Goal: Task Accomplishment & Management: Complete application form

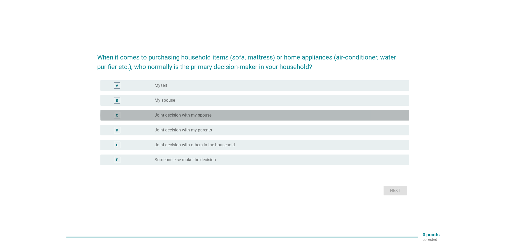
click at [175, 114] on label "Joint decision with my spouse" at bounding box center [183, 115] width 57 height 5
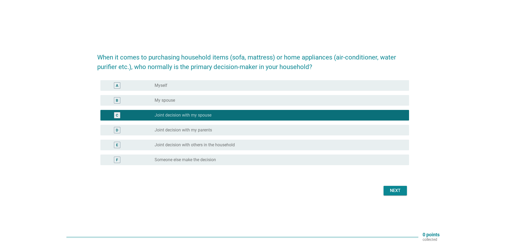
click at [289, 193] on div "Next" at bounding box center [395, 191] width 15 height 6
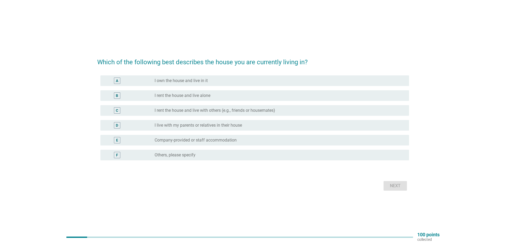
click at [212, 79] on div "radio_button_unchecked I own the house and live in it" at bounding box center [278, 80] width 246 height 5
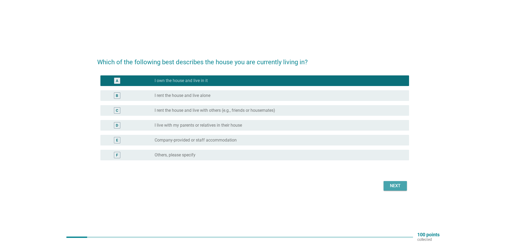
click at [289, 185] on div "Next" at bounding box center [395, 186] width 15 height 6
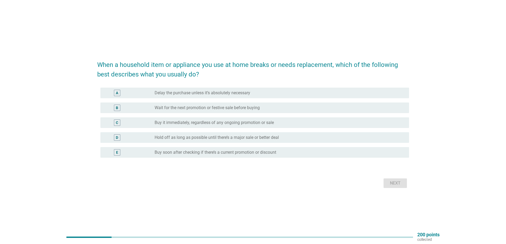
click at [174, 122] on label "Buy it immediately, regardless of any ongoing promotion or sale" at bounding box center [214, 122] width 119 height 5
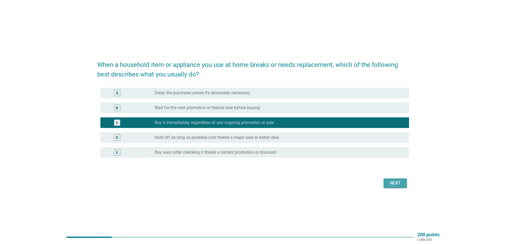
click at [289, 185] on div "Next" at bounding box center [395, 183] width 15 height 6
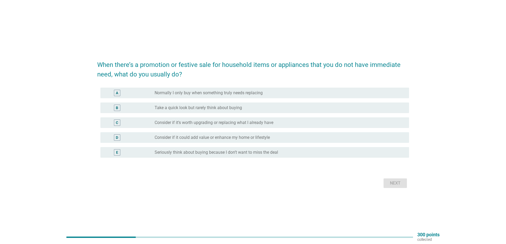
click at [197, 126] on div "C radio_button_unchecked Consider if it’s worth upgrading or replacing what I a…" at bounding box center [254, 122] width 309 height 11
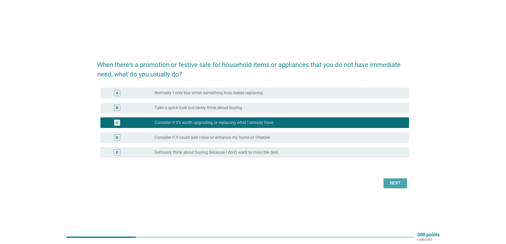
click at [289, 182] on div "Next" at bounding box center [395, 183] width 15 height 6
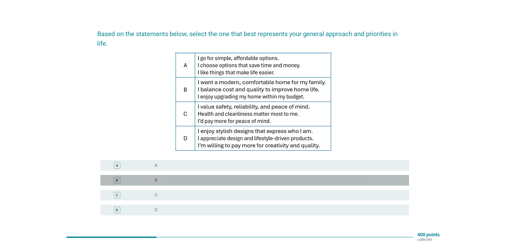
click at [131, 177] on div "B" at bounding box center [130, 180] width 50 height 6
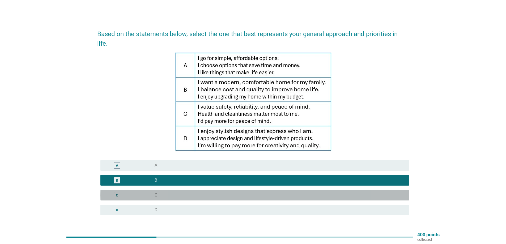
click at [150, 192] on div "C" at bounding box center [130, 195] width 50 height 6
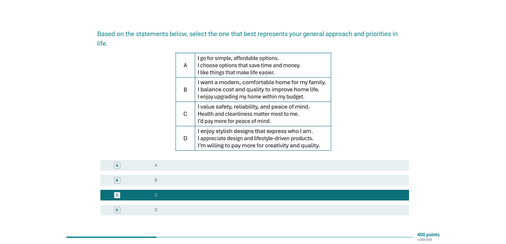
click at [146, 175] on div "B radio_button_unchecked B" at bounding box center [254, 180] width 309 height 11
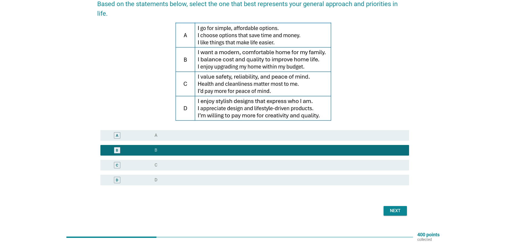
scroll to position [31, 0]
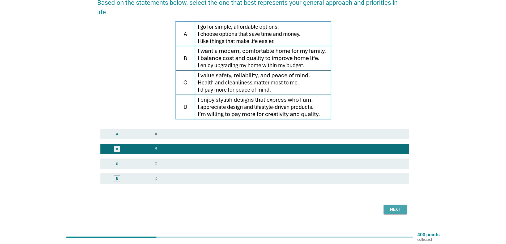
click at [289, 206] on div "Next" at bounding box center [395, 209] width 15 height 6
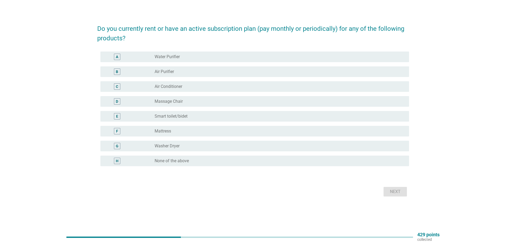
scroll to position [0, 0]
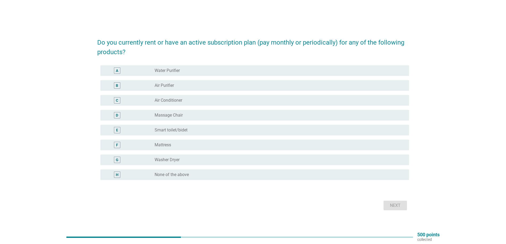
click at [167, 71] on label "Water Purifier" at bounding box center [167, 70] width 25 height 5
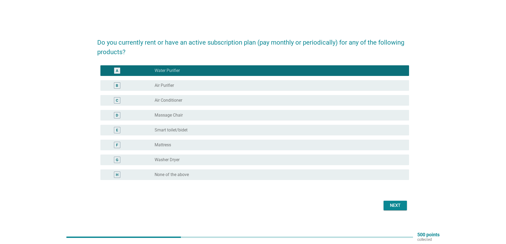
click at [168, 128] on label "Smart toilet/bidet" at bounding box center [171, 129] width 33 height 5
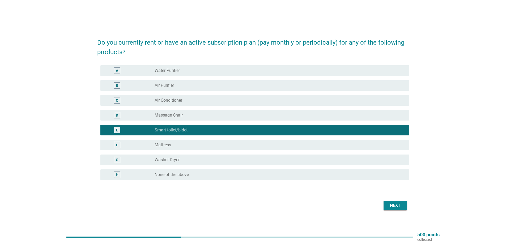
click at [168, 71] on label "Water Purifier" at bounding box center [167, 70] width 25 height 5
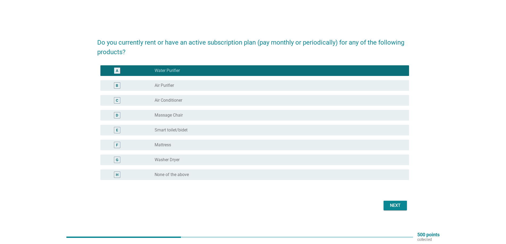
click at [289, 206] on div "Next" at bounding box center [395, 205] width 15 height 6
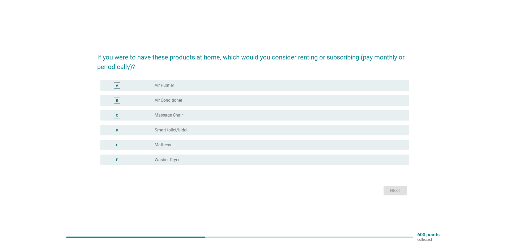
click at [166, 146] on label "Mattress" at bounding box center [163, 144] width 16 height 5
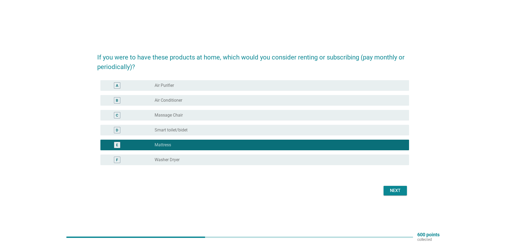
click at [289, 191] on div "Next" at bounding box center [395, 191] width 15 height 6
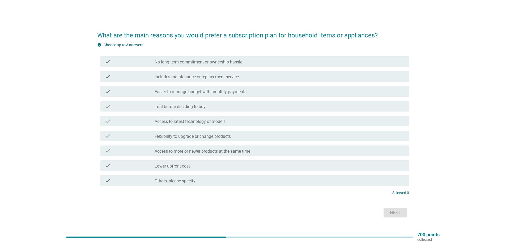
click at [157, 77] on label "Includes maintenance or replacement service" at bounding box center [197, 76] width 84 height 5
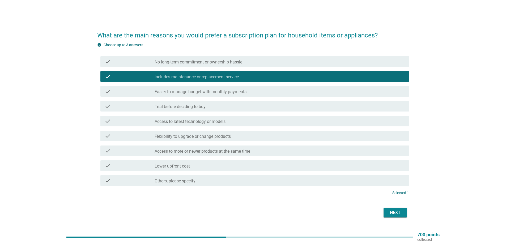
click at [289, 213] on button "Next" at bounding box center [395, 213] width 23 height 10
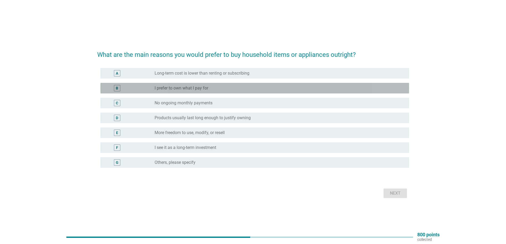
click at [173, 85] on div "radio_button_unchecked I prefer to own what I pay for" at bounding box center [280, 88] width 250 height 6
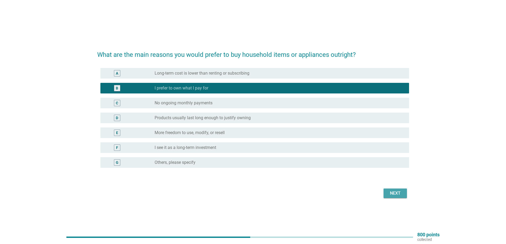
click at [289, 194] on div "Next" at bounding box center [395, 193] width 15 height 6
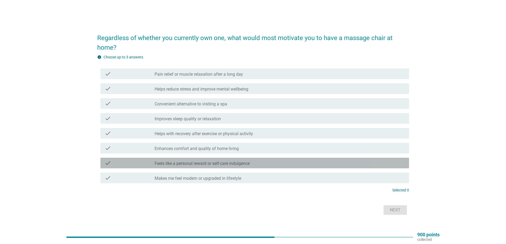
click at [189, 165] on label "Feels like a personal reward or self-care indulgence" at bounding box center [202, 163] width 95 height 5
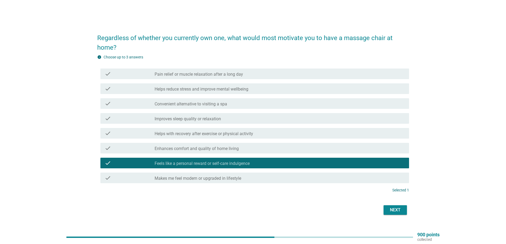
click at [289, 174] on div "check check_box_outline_blank Makes me feel modern or upgraded in lifestyle" at bounding box center [254, 178] width 309 height 11
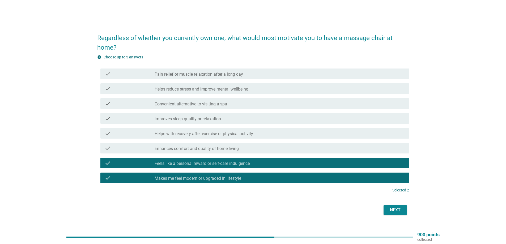
click at [280, 179] on div "check_box_outline_blank Makes me feel modern or upgraded in lifestyle" at bounding box center [280, 178] width 250 height 6
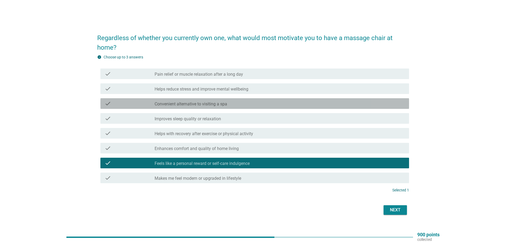
click at [221, 103] on label "Convenient alternative to visiting a spa" at bounding box center [191, 103] width 73 height 5
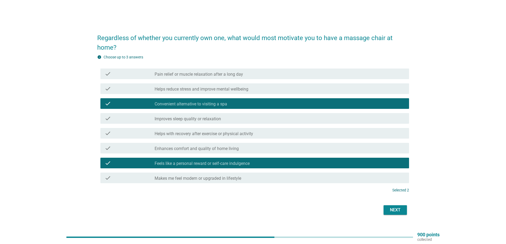
click at [221, 103] on label "Convenient alternative to visiting a spa" at bounding box center [191, 103] width 73 height 5
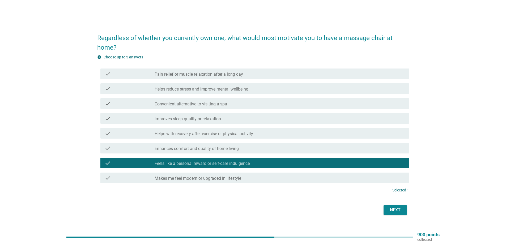
click at [222, 91] on label "Helps reduce stress and improve mental wellbeing" at bounding box center [202, 89] width 94 height 5
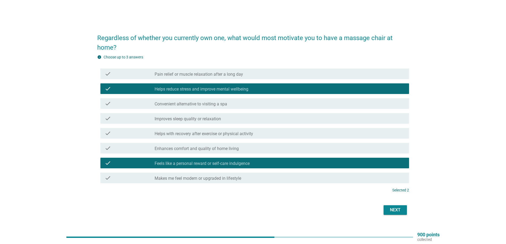
click at [225, 103] on label "Convenient alternative to visiting a spa" at bounding box center [191, 103] width 73 height 5
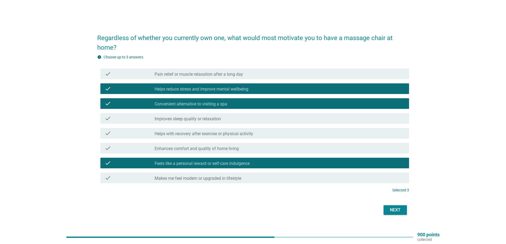
click at [289, 208] on div "Next" at bounding box center [395, 210] width 15 height 6
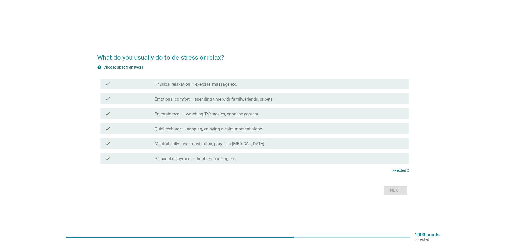
click at [224, 98] on label "Emotional comfort – spending time with family, friends, or pets" at bounding box center [214, 99] width 118 height 5
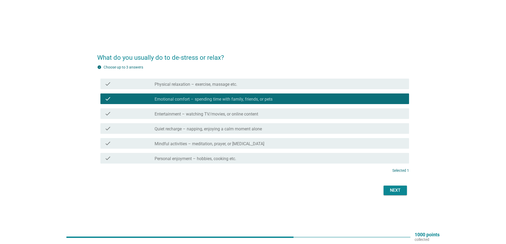
click at [228, 115] on label "Entertainment – watching TV/movies, or online content" at bounding box center [207, 114] width 104 height 5
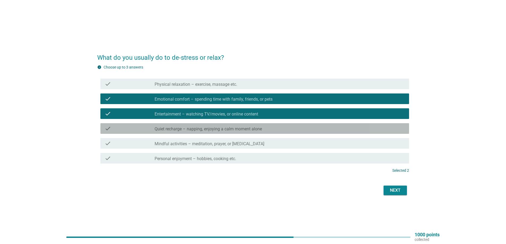
click at [230, 132] on div "check check_box_outline_blank Quiet recharge – napping, enjoying a calm moment …" at bounding box center [254, 128] width 309 height 11
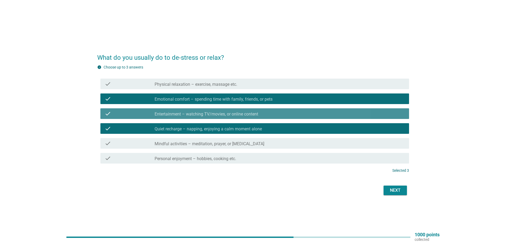
click at [228, 116] on label "Entertainment – watching TV/movies, or online content" at bounding box center [207, 114] width 104 height 5
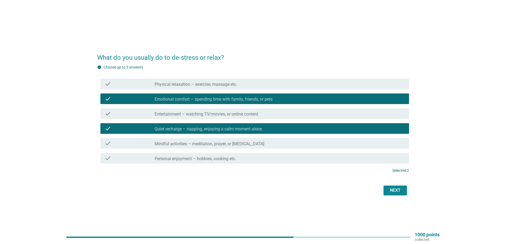
click at [214, 162] on div "check check_box_outline_blank Personal enjoyment – hobbies, cooking etc." at bounding box center [254, 158] width 309 height 11
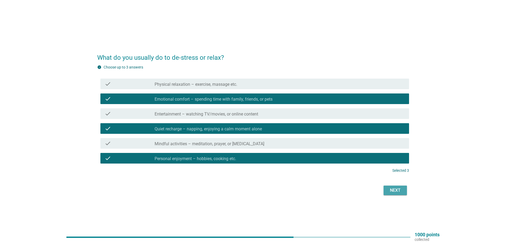
click at [289, 193] on div "Next" at bounding box center [395, 190] width 15 height 6
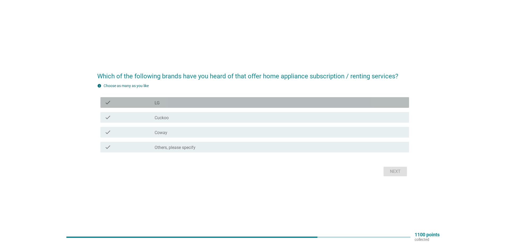
click at [166, 104] on div "check_box_outline_blank LG" at bounding box center [280, 102] width 250 height 6
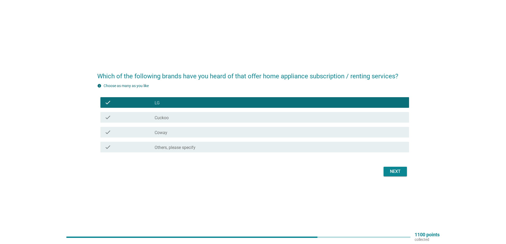
click at [169, 134] on div "check_box_outline_blank Coway" at bounding box center [280, 132] width 250 height 6
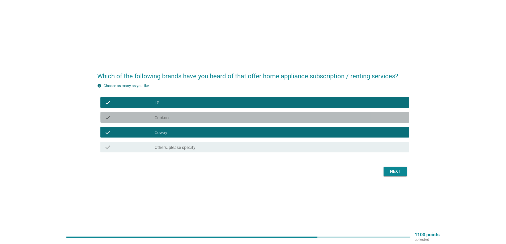
click at [168, 120] on label "Cuckoo" at bounding box center [162, 117] width 14 height 5
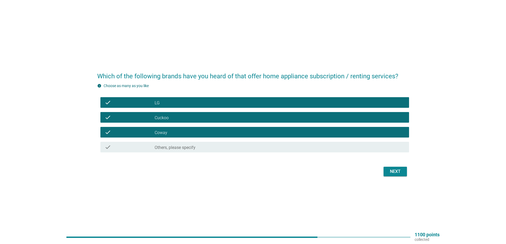
click at [169, 117] on label "Cuckoo" at bounding box center [162, 117] width 14 height 5
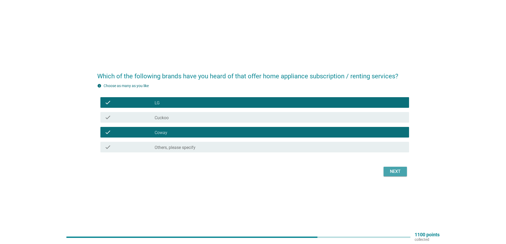
click at [289, 173] on div "Next" at bounding box center [395, 171] width 15 height 6
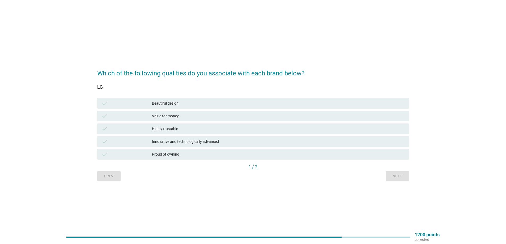
click at [182, 117] on div "Value for money" at bounding box center [278, 116] width 253 height 6
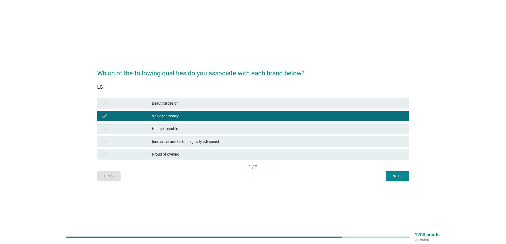
click at [181, 124] on div "check Highly trustable" at bounding box center [253, 129] width 312 height 11
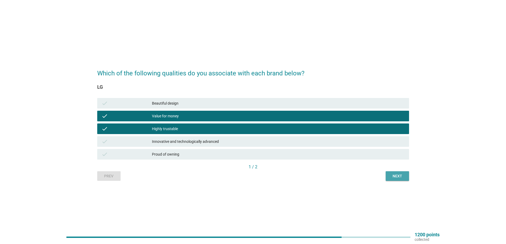
click at [289, 178] on div "Next" at bounding box center [397, 176] width 15 height 6
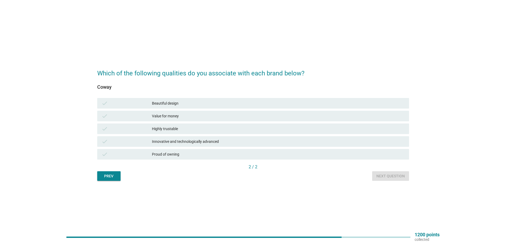
click at [184, 129] on div "Highly trustable" at bounding box center [278, 129] width 253 height 6
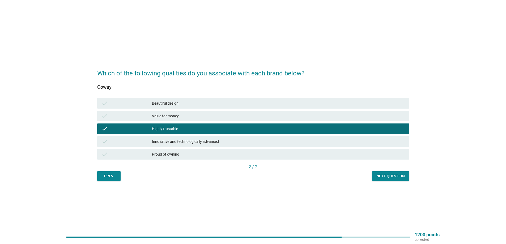
click at [190, 140] on div "Innovative and technologically advanced" at bounding box center [278, 141] width 253 height 6
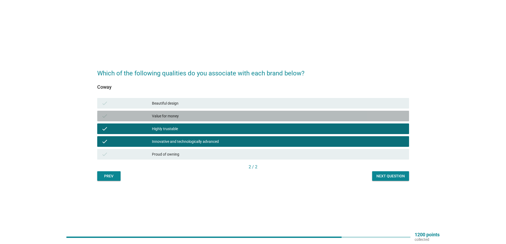
click at [181, 119] on div "Value for money" at bounding box center [278, 116] width 253 height 6
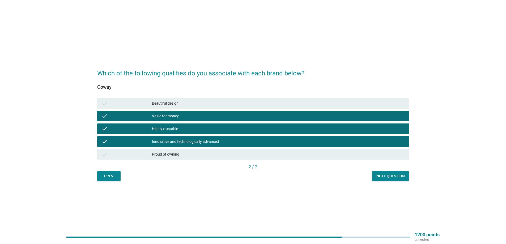
click at [289, 178] on div "Next question" at bounding box center [390, 176] width 28 height 6
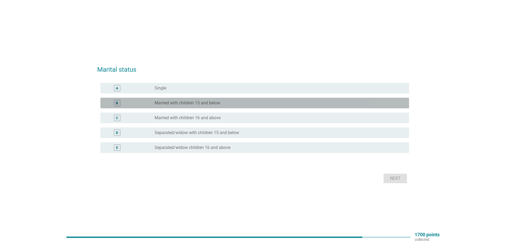
click at [202, 105] on label "Married with children 15 and below" at bounding box center [188, 102] width 66 height 5
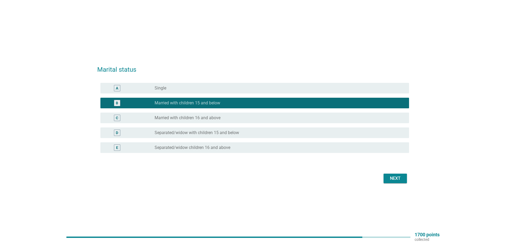
click at [289, 178] on div "Next" at bounding box center [395, 178] width 15 height 6
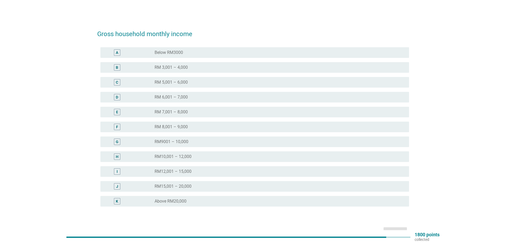
click at [184, 80] on label "RM 5,001 – 6,000" at bounding box center [171, 82] width 33 height 5
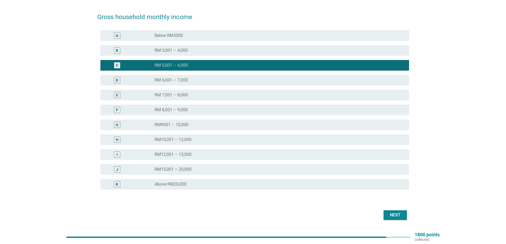
scroll to position [27, 0]
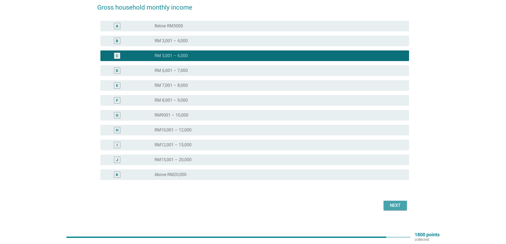
click at [289, 210] on button "Next" at bounding box center [395, 206] width 23 height 10
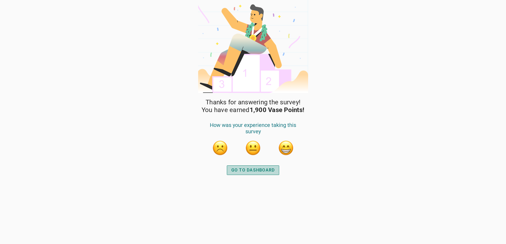
click at [246, 171] on div "GO TO DASHBOARD" at bounding box center [253, 170] width 44 height 6
